Goal: Information Seeking & Learning: Stay updated

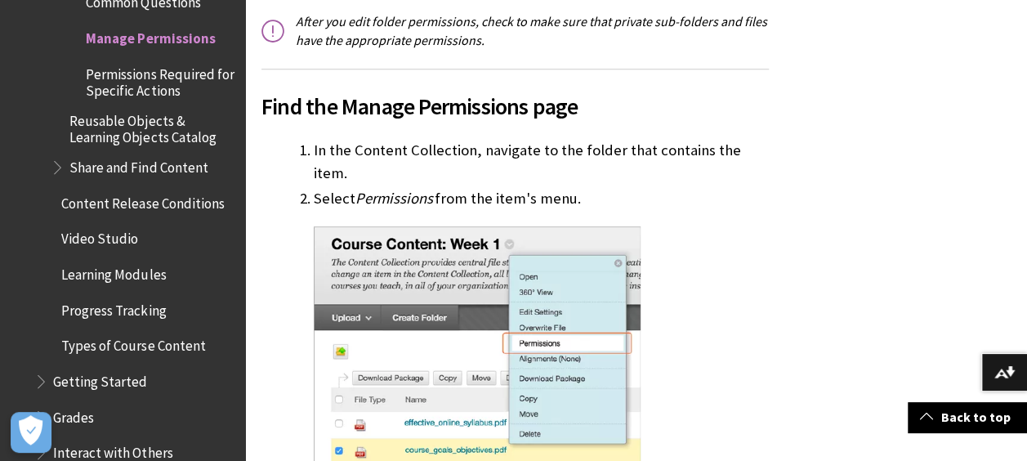
scroll to position [823, 0]
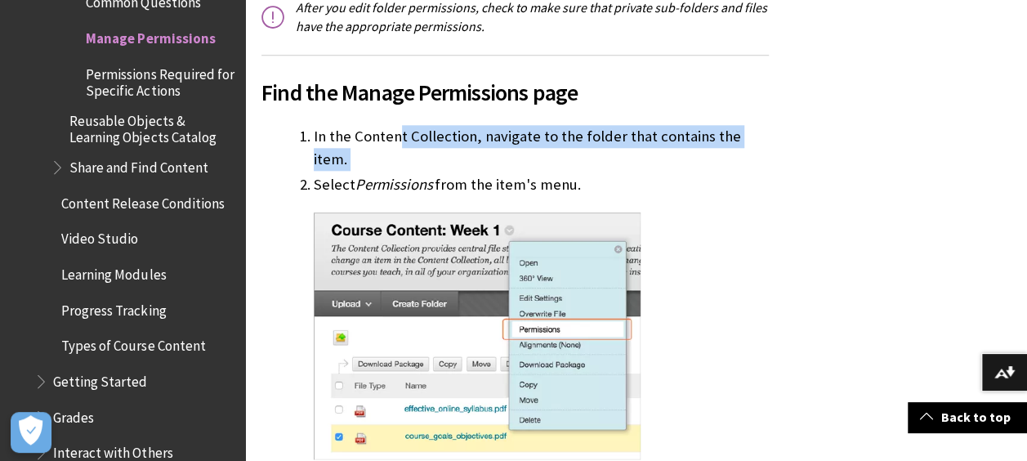
drag, startPoint x: 402, startPoint y: 144, endPoint x: 598, endPoint y: 162, distance: 196.9
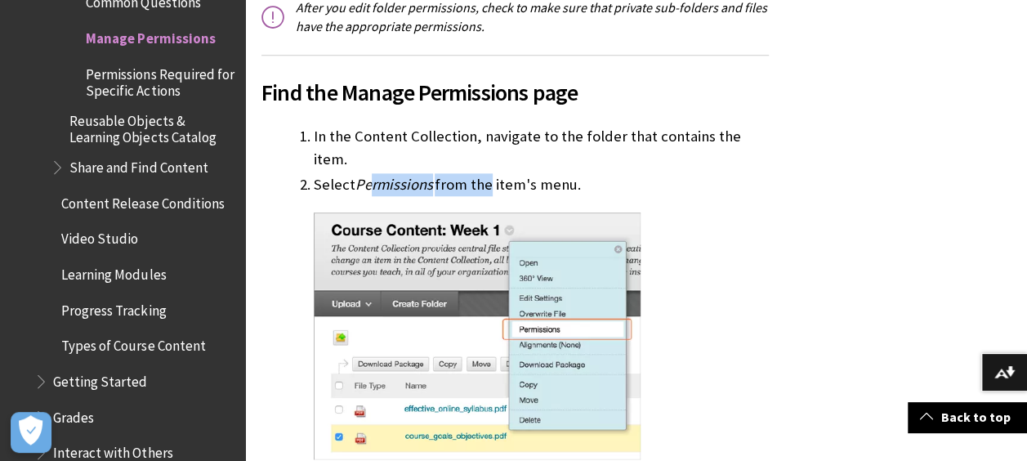
drag, startPoint x: 374, startPoint y: 158, endPoint x: 492, endPoint y: 162, distance: 117.7
click at [492, 173] on li "Select Permissions from the item's menu." at bounding box center [541, 327] width 455 height 309
drag, startPoint x: 492, startPoint y: 162, endPoint x: 520, endPoint y: 169, distance: 28.7
click at [520, 173] on li "Select Permissions from the item's menu." at bounding box center [541, 327] width 455 height 309
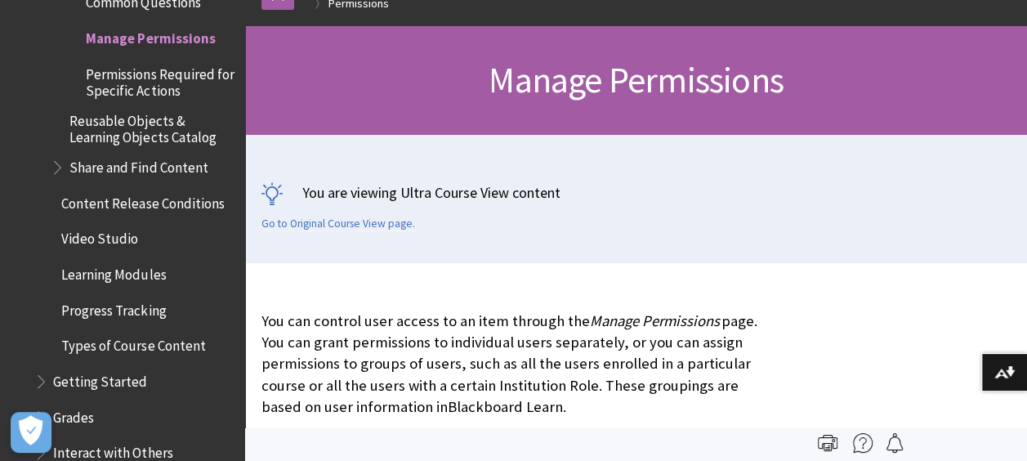
scroll to position [0, 0]
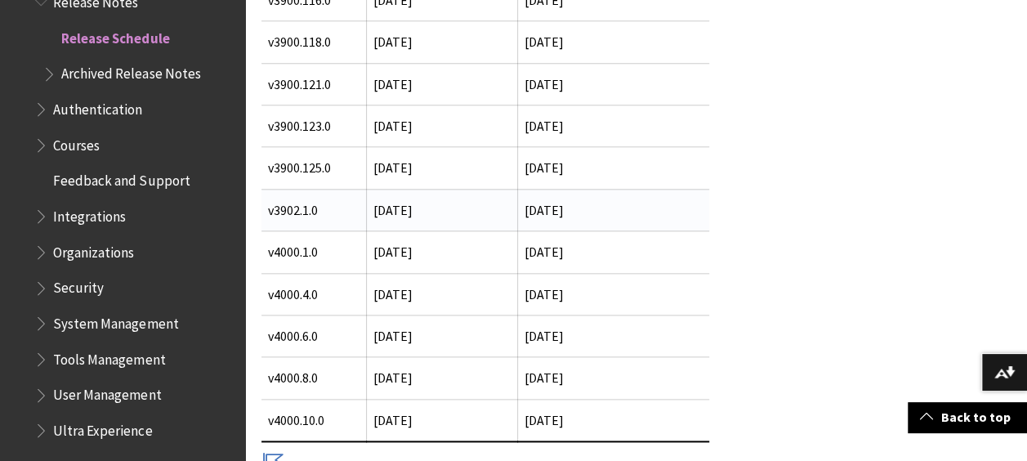
scroll to position [793, 0]
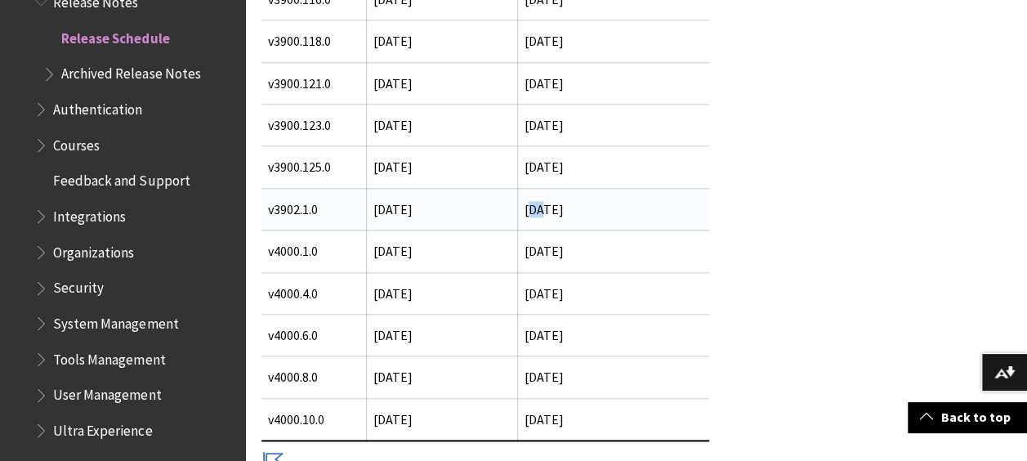
drag, startPoint x: 538, startPoint y: 213, endPoint x: 526, endPoint y: 204, distance: 14.5
click at [526, 204] on td "2 October 2025" at bounding box center [614, 209] width 192 height 42
drag, startPoint x: 516, startPoint y: 205, endPoint x: 627, endPoint y: 222, distance: 111.6
click at [627, 222] on td "2 October 2025" at bounding box center [614, 209] width 192 height 42
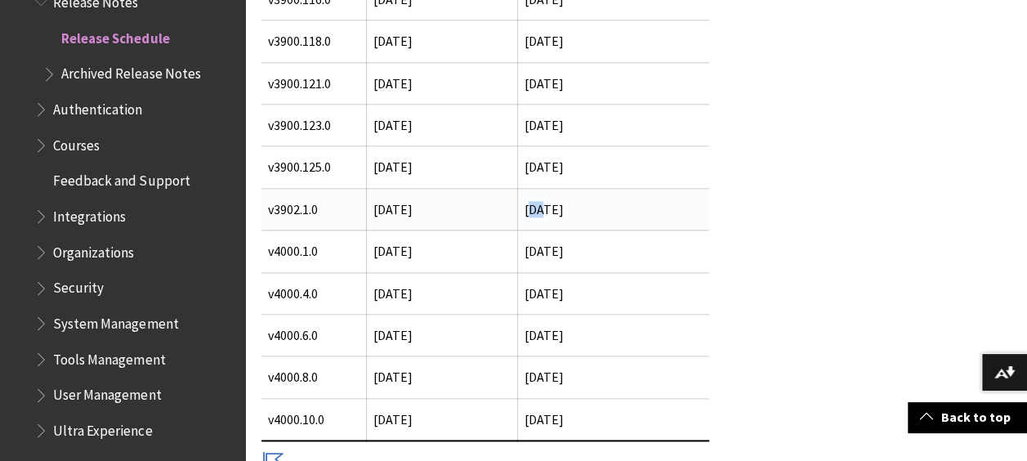
click at [627, 222] on td "2 October 2025" at bounding box center [614, 209] width 192 height 42
click at [328, 210] on td "v3902.1.0" at bounding box center [313, 209] width 105 height 42
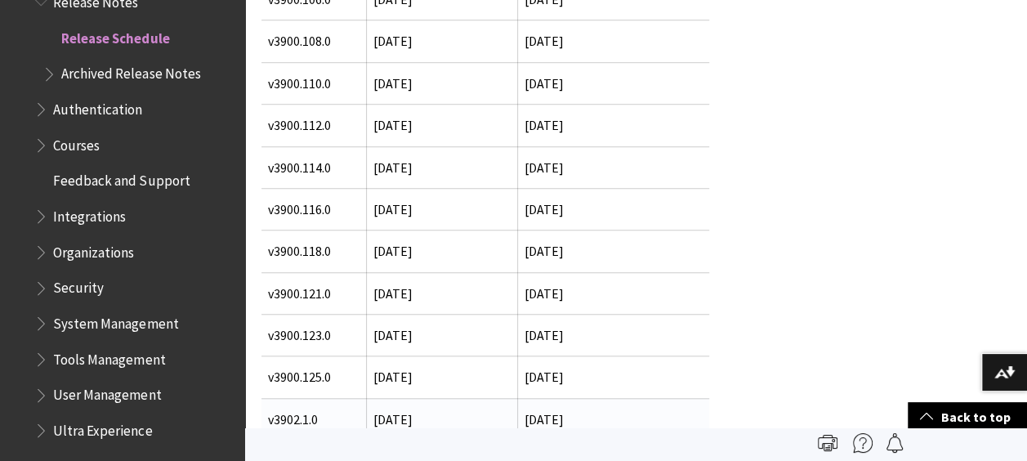
scroll to position [377, 0]
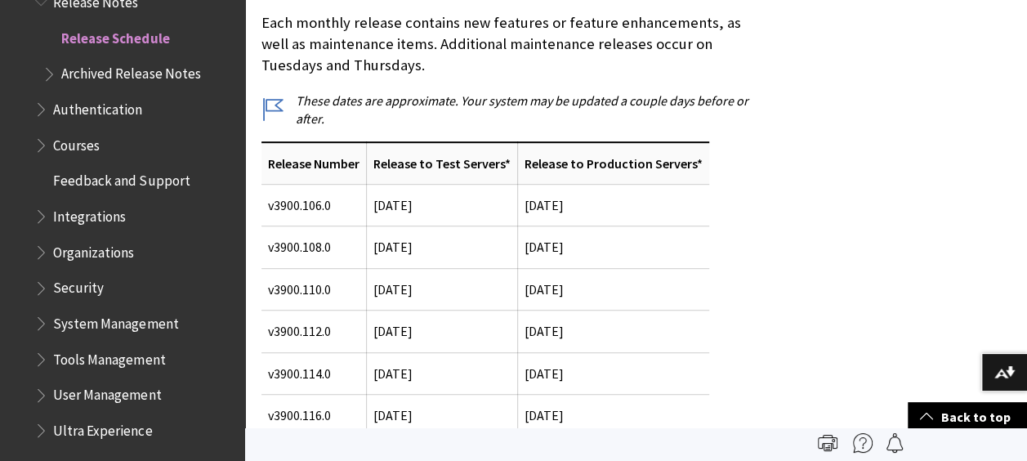
click at [328, 210] on td "v3900.106.0" at bounding box center [313, 205] width 105 height 42
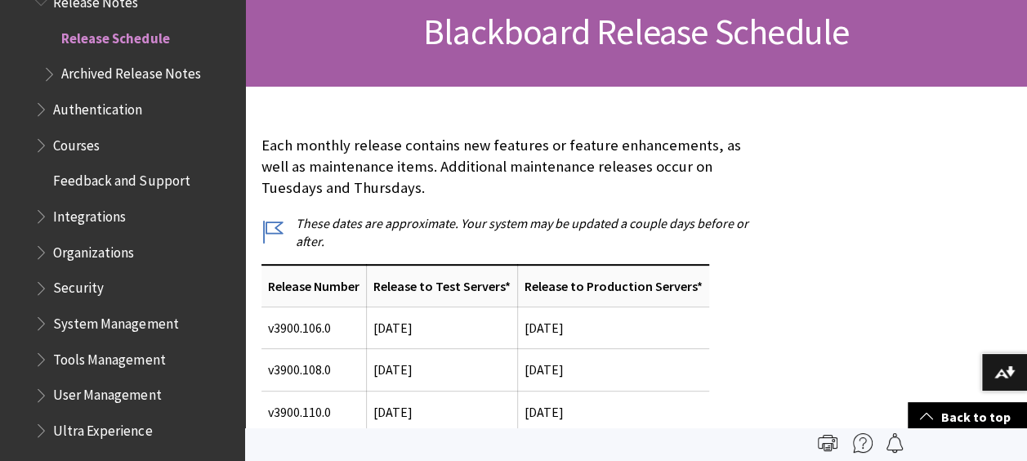
scroll to position [254, 0]
drag, startPoint x: 375, startPoint y: 161, endPoint x: 411, endPoint y: 196, distance: 50.3
click at [411, 196] on p "Each monthly release contains new features or feature enhancements, as well as …" at bounding box center [514, 168] width 507 height 65
drag, startPoint x: 411, startPoint y: 196, endPoint x: 582, endPoint y: 184, distance: 171.2
click at [582, 184] on p "Each monthly release contains new features or feature enhancements, as well as …" at bounding box center [514, 168] width 507 height 65
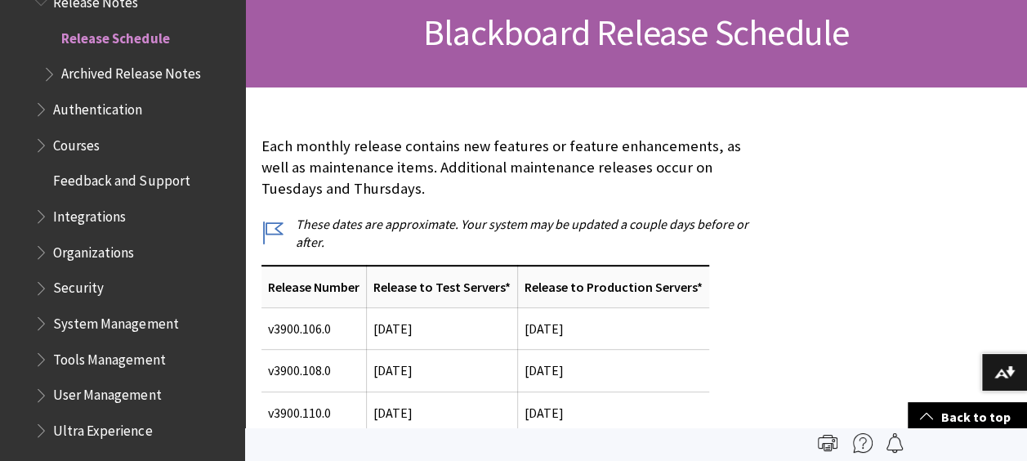
click at [582, 184] on p "Each monthly release contains new features or feature enhancements, as well as …" at bounding box center [514, 168] width 507 height 65
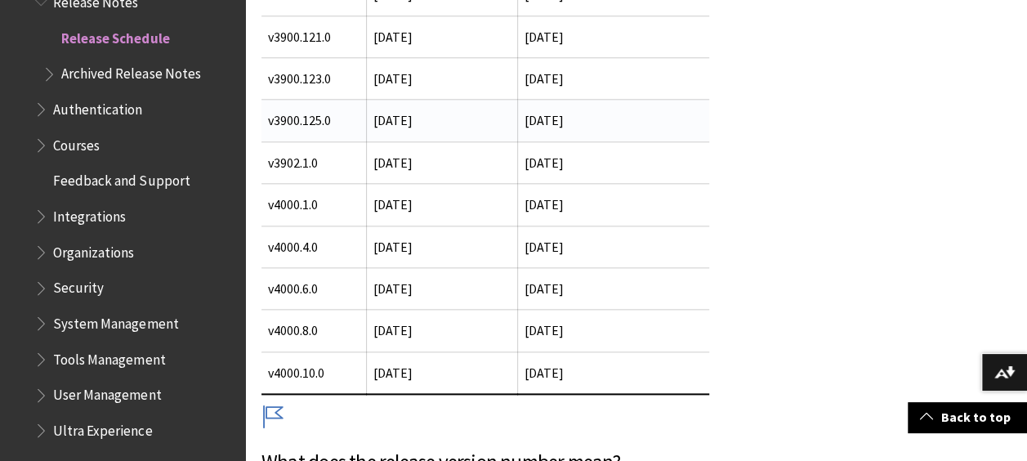
scroll to position [841, 0]
drag, startPoint x: 297, startPoint y: 161, endPoint x: 270, endPoint y: 154, distance: 28.7
click at [270, 154] on td "v3902.1.0" at bounding box center [313, 162] width 105 height 42
